Goal: Complete application form: Complete application form

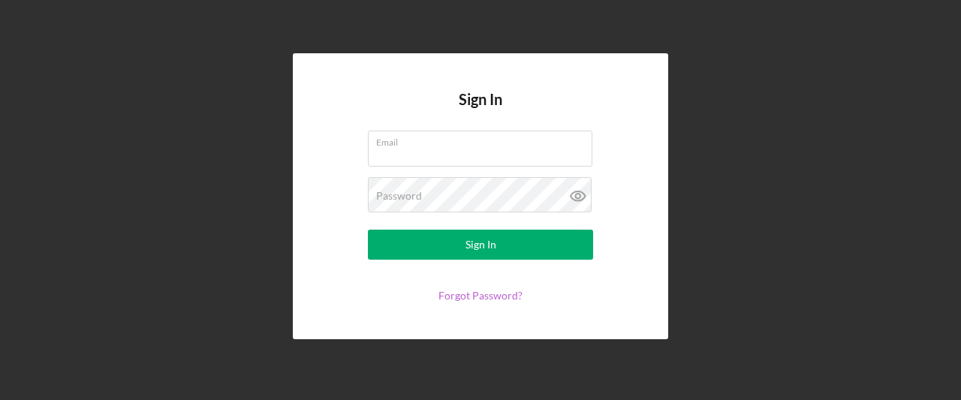
click at [472, 294] on link "Forgot Password?" at bounding box center [481, 295] width 84 height 13
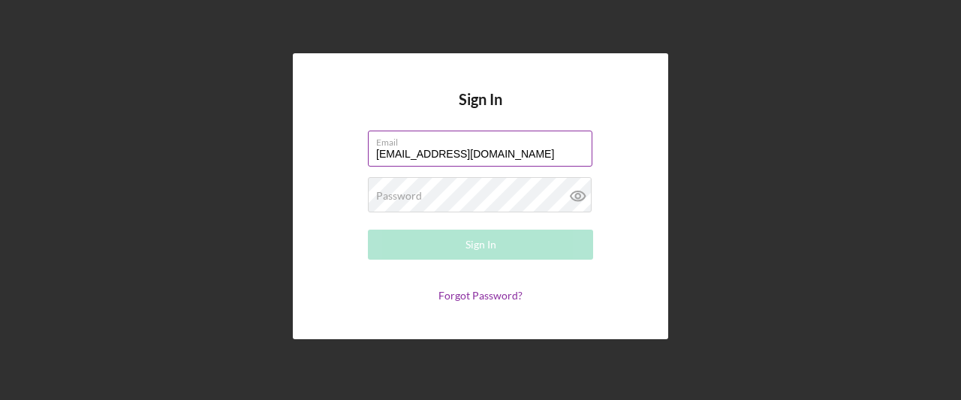
type input "[EMAIL_ADDRESS][DOMAIN_NAME]"
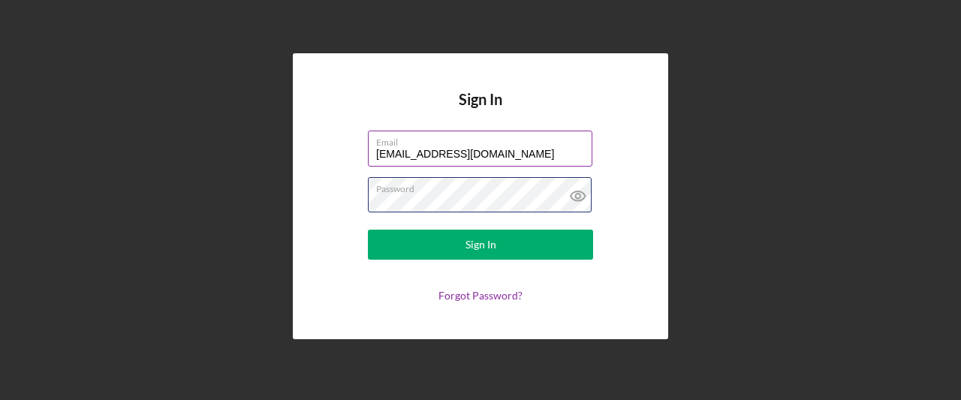
click at [368, 230] on button "Sign In" at bounding box center [480, 245] width 225 height 30
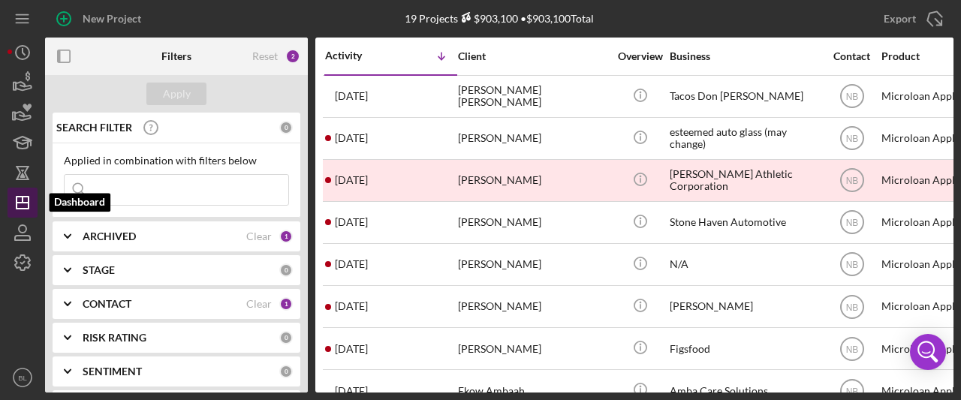
click at [23, 197] on g "button" at bounding box center [23, 203] width 12 height 12
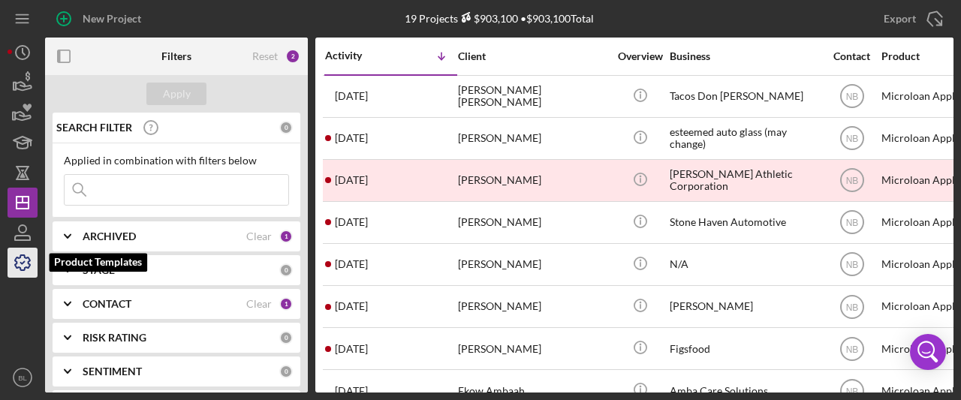
click at [22, 251] on icon "button" at bounding box center [23, 263] width 38 height 38
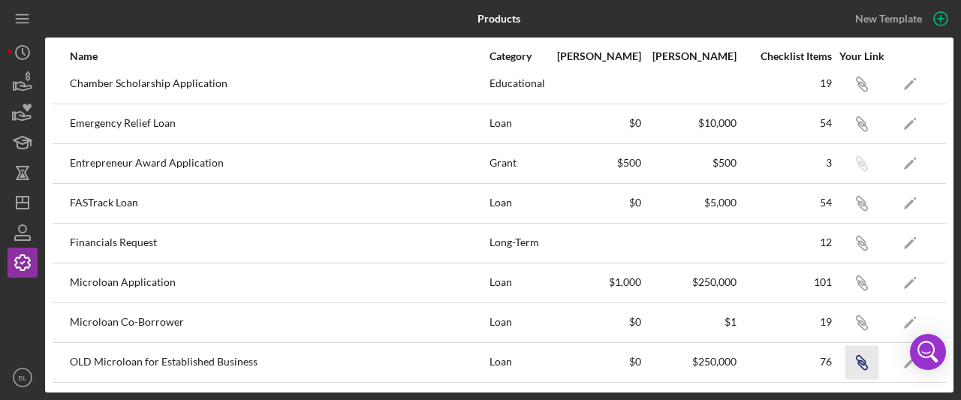
scroll to position [75, 0]
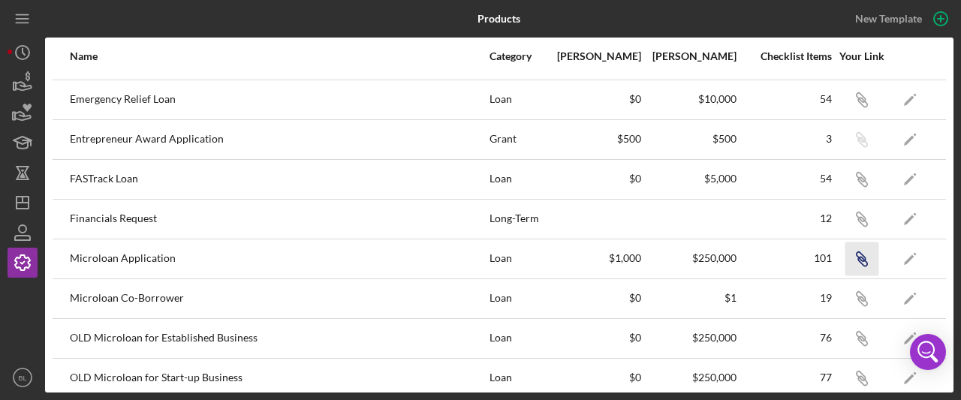
click at [845, 257] on icon "Icon/Link" at bounding box center [862, 259] width 34 height 34
click at [856, 252] on icon "button" at bounding box center [860, 256] width 9 height 9
click at [17, 373] on icon "BL" at bounding box center [23, 378] width 30 height 38
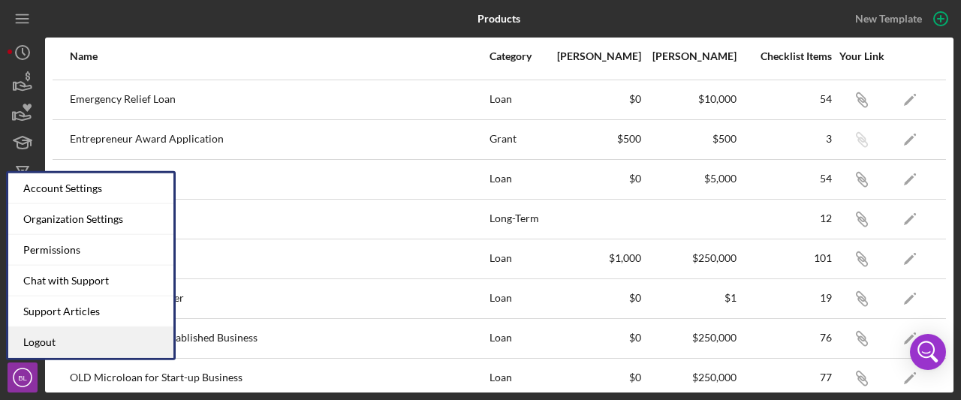
click at [41, 346] on link "Logout" at bounding box center [90, 343] width 165 height 31
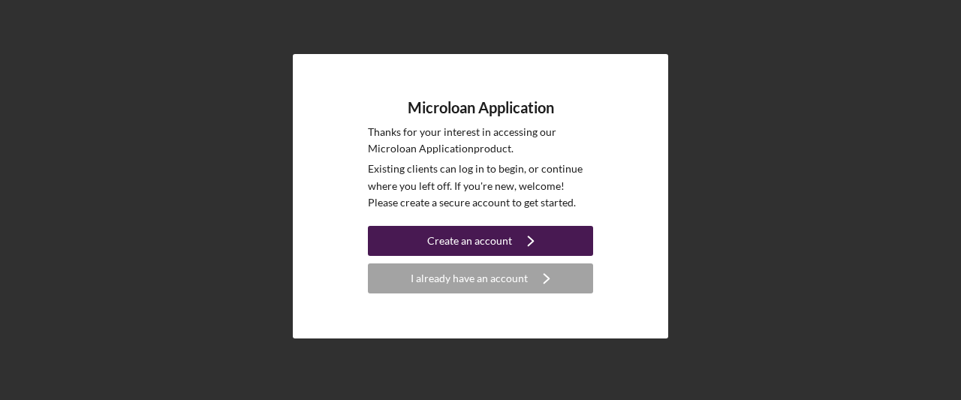
click at [521, 235] on icon "Icon/Navigate" at bounding box center [531, 241] width 38 height 38
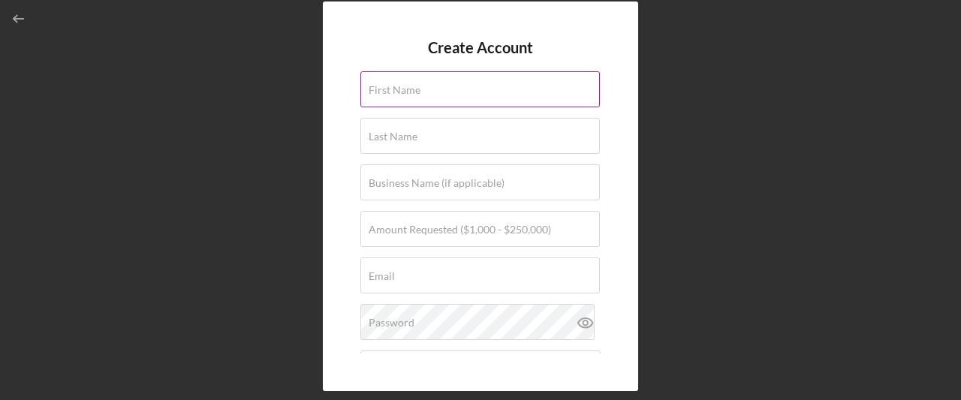
click at [482, 93] on input "First Name" at bounding box center [481, 89] width 240 height 36
click at [469, 86] on label "First Name" at bounding box center [484, 80] width 231 height 17
click at [469, 86] on input "First Name" at bounding box center [481, 89] width 240 height 36
type input "[PERSON_NAME]"
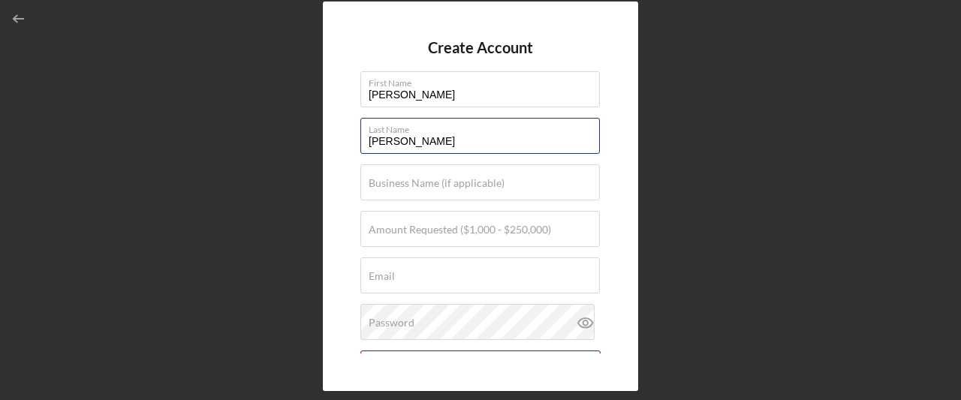
type input "[PERSON_NAME]"
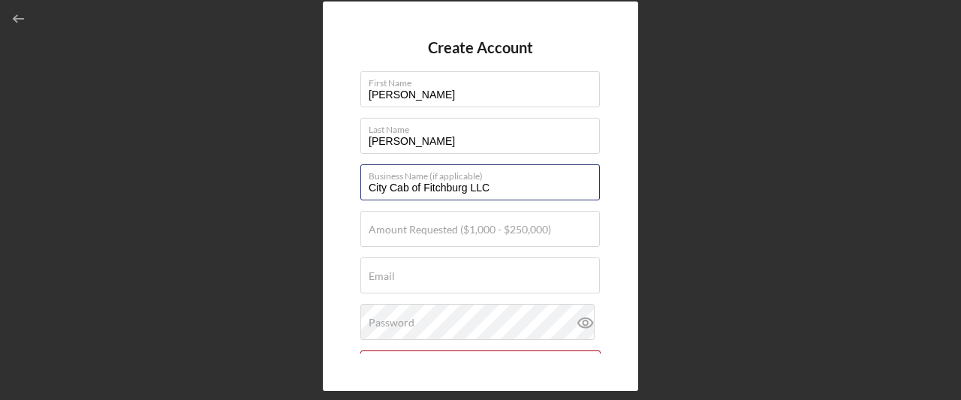
type input "City Cab of Fitchburg LLC"
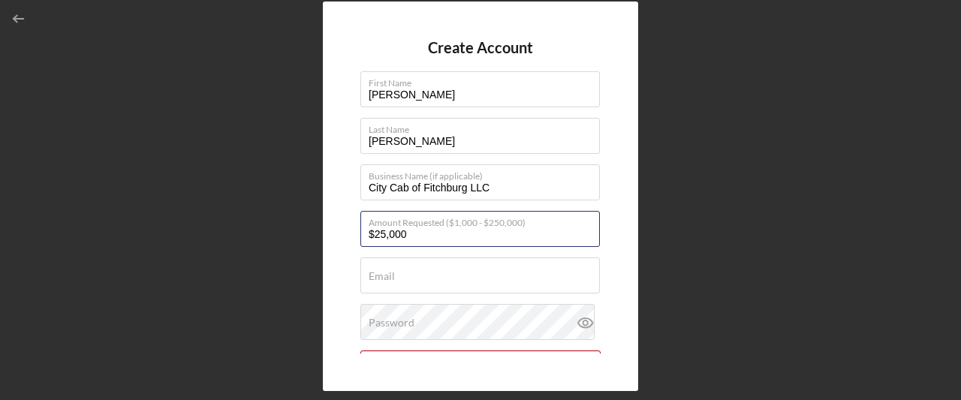
type input "$25,000"
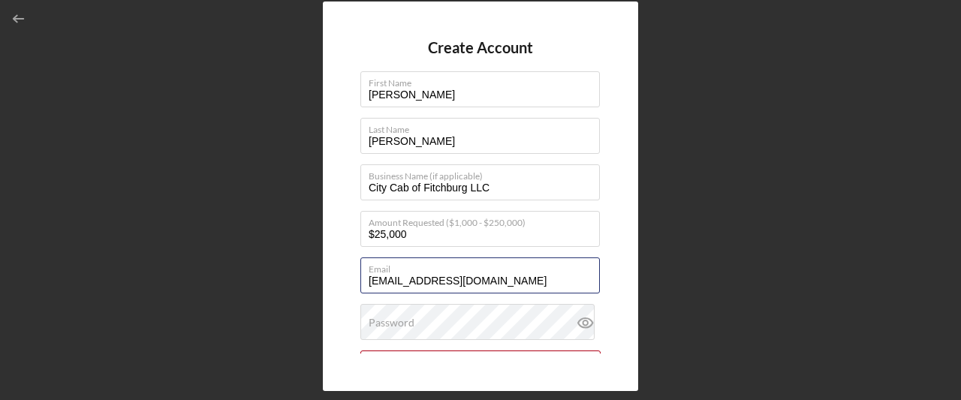
type input "[EMAIL_ADDRESS][DOMAIN_NAME]"
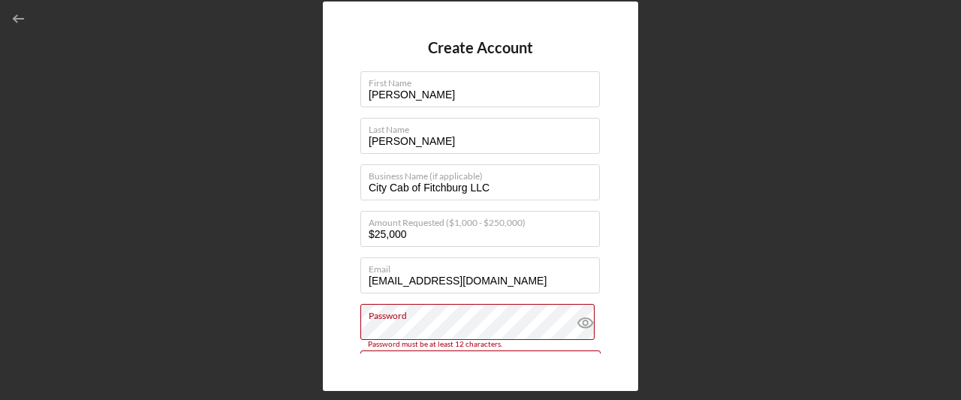
scroll to position [161, 0]
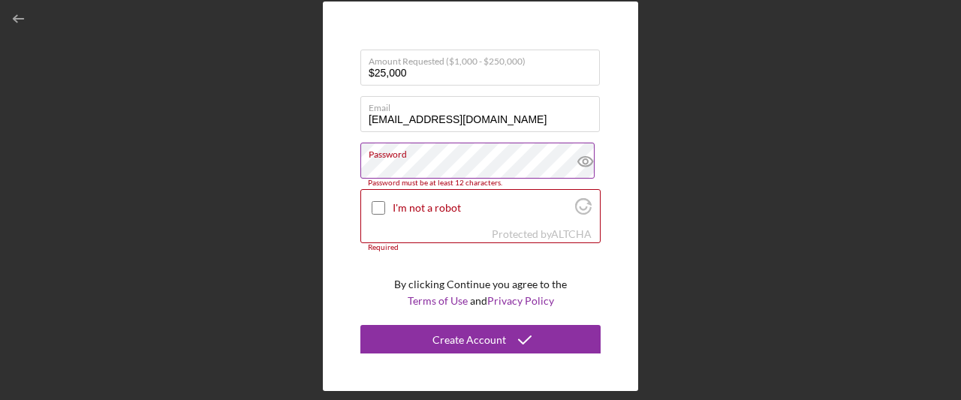
click at [361, 325] on button "Create Account" at bounding box center [481, 340] width 240 height 30
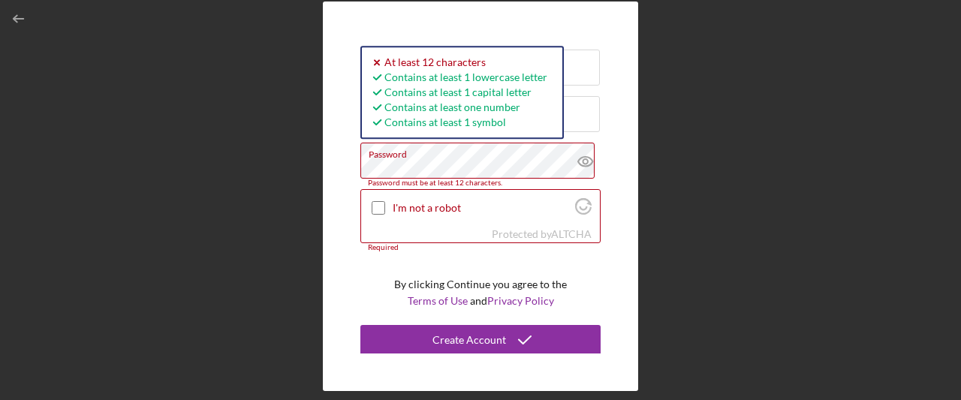
click at [344, 169] on div "Create Account First Name [PERSON_NAME] Last Name [PERSON_NAME] Business Name (…" at bounding box center [480, 196] width 315 height 389
click at [361, 325] on button "Create Account" at bounding box center [481, 340] width 240 height 30
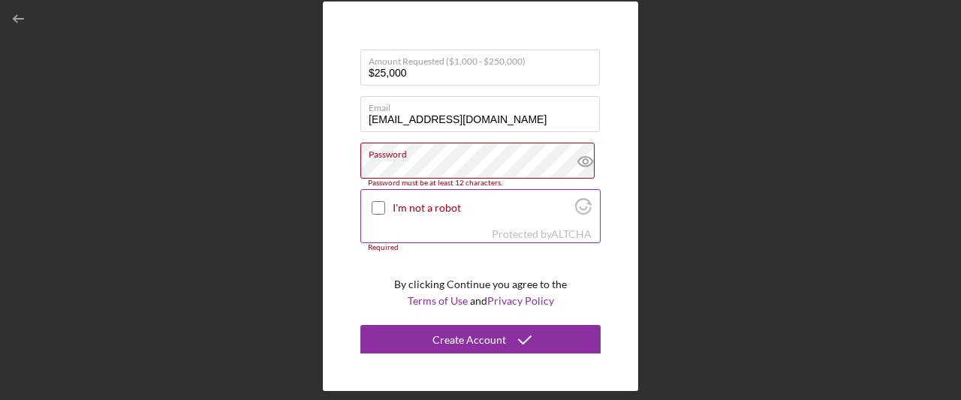
click at [380, 205] on input "I'm not a robot" at bounding box center [379, 208] width 14 height 14
checkbox input "true"
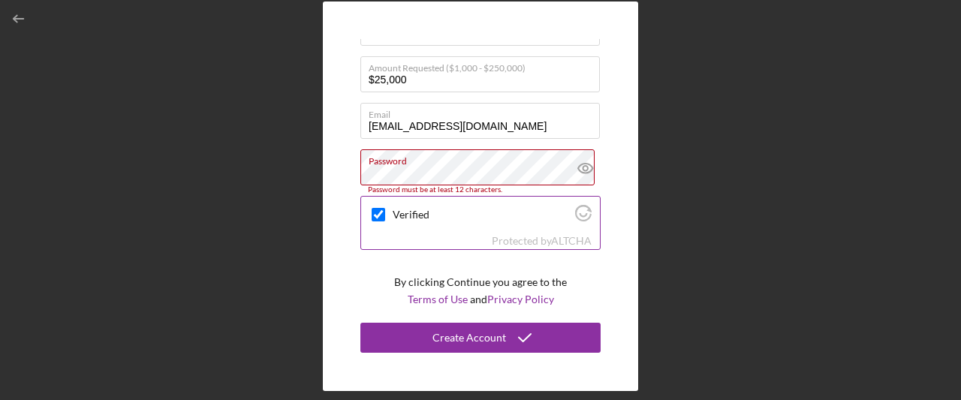
scroll to position [153, 0]
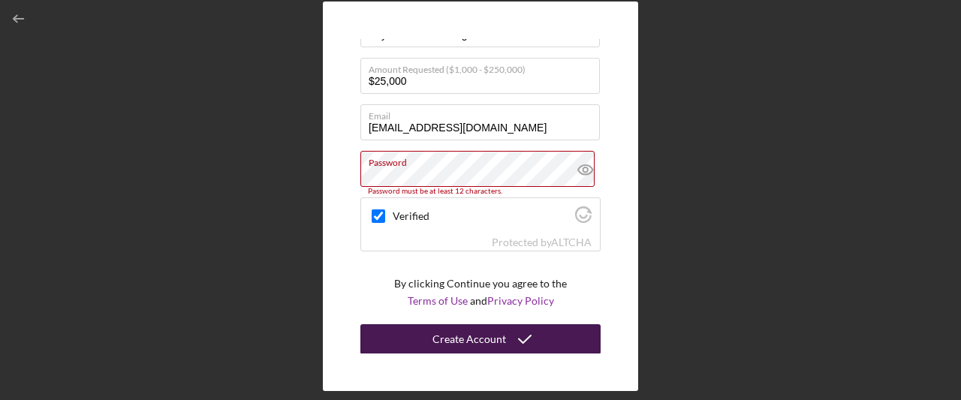
click at [481, 339] on div "Create Account" at bounding box center [470, 339] width 74 height 30
click at [493, 337] on div "Create Account" at bounding box center [470, 339] width 74 height 30
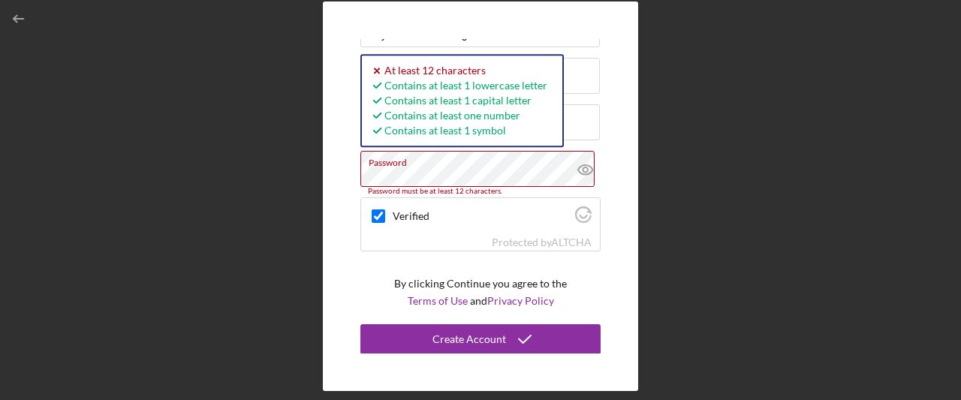
click at [354, 187] on div "Create Account First Name [PERSON_NAME] Last Name [PERSON_NAME] Business Name (…" at bounding box center [480, 196] width 315 height 389
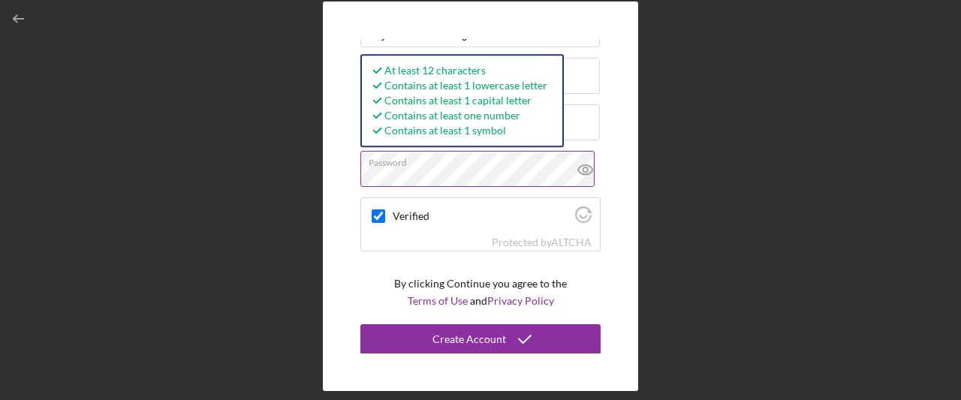
click at [361, 324] on button "Create Account" at bounding box center [481, 339] width 240 height 30
